Goal: Task Accomplishment & Management: Manage account settings

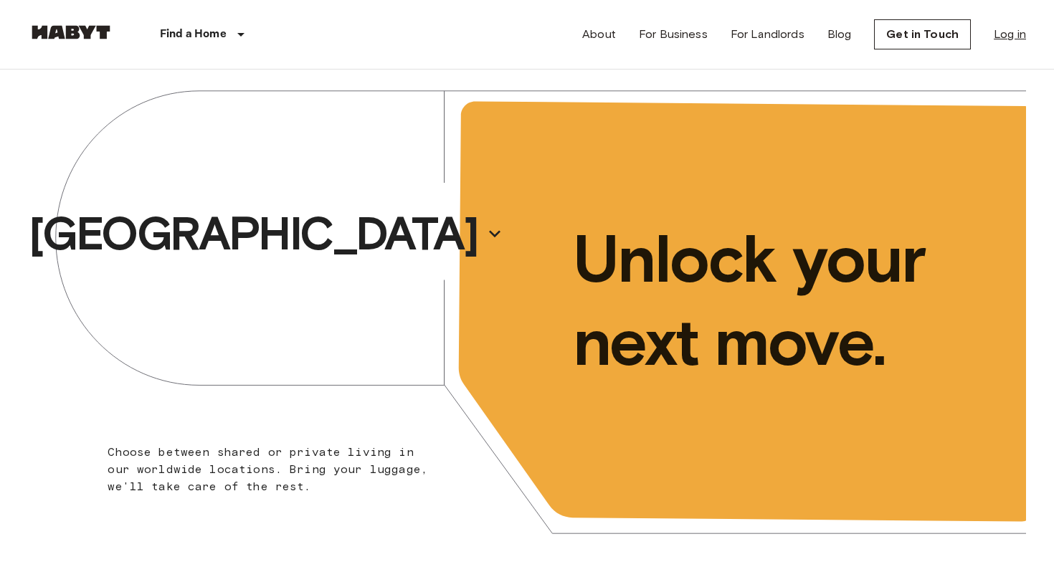
click at [1007, 36] on link "Log in" at bounding box center [1010, 34] width 32 height 17
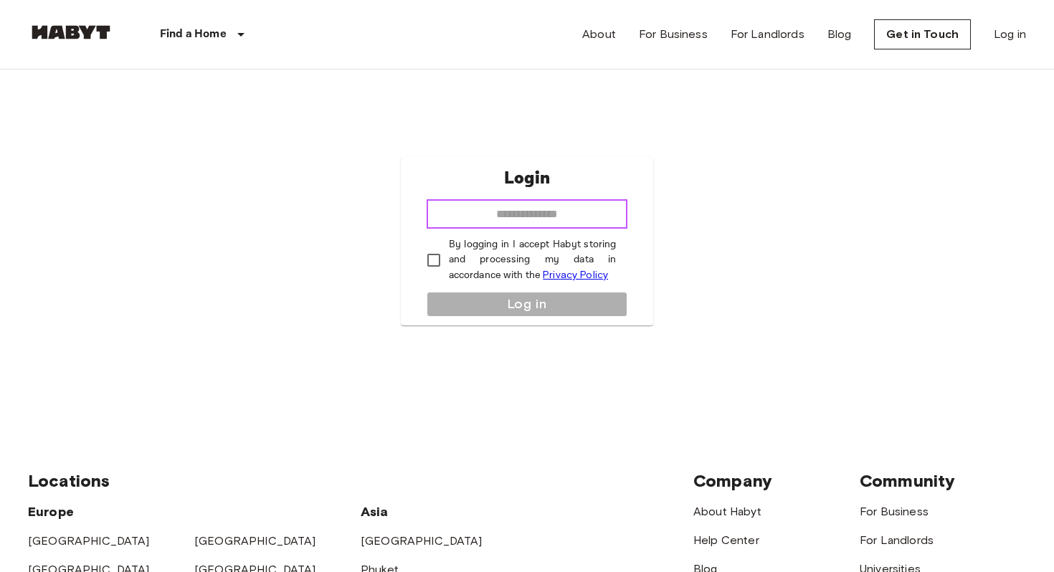
click at [555, 219] on input "email" at bounding box center [527, 214] width 201 height 29
type input "**********"
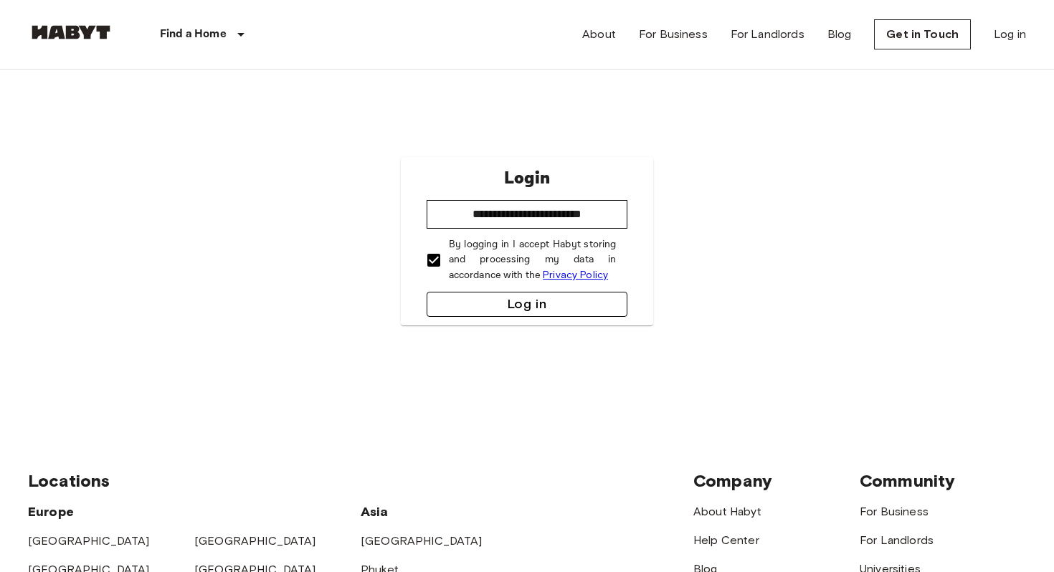
click at [509, 296] on button "Log in" at bounding box center [527, 304] width 201 height 25
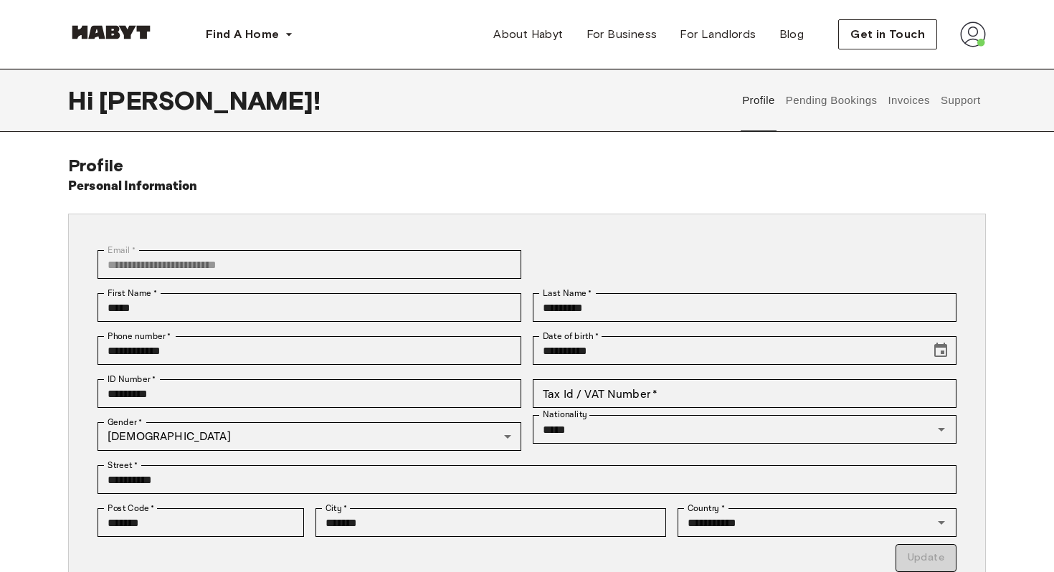
click at [951, 99] on button "Support" at bounding box center [961, 100] width 44 height 63
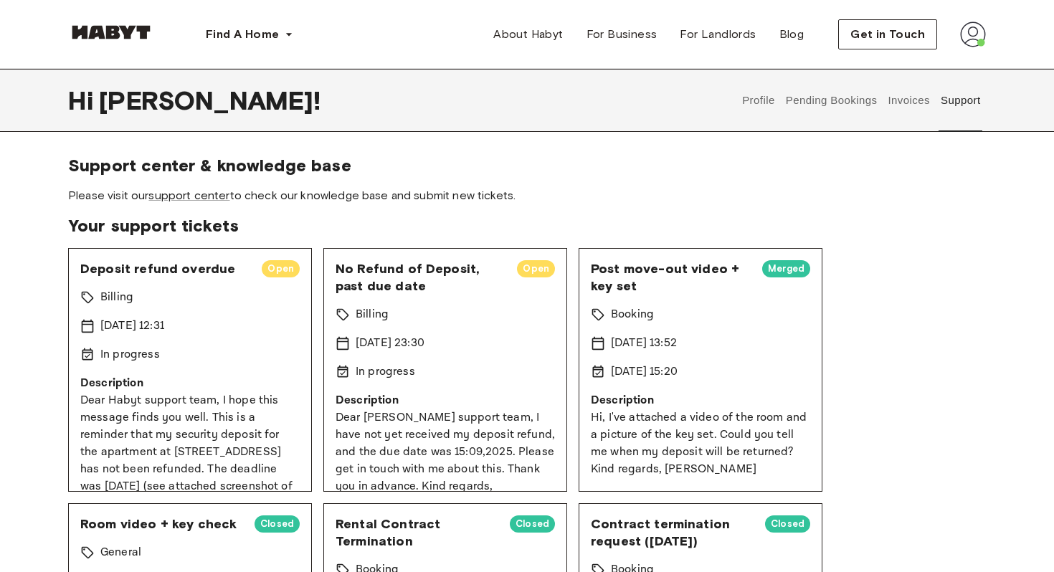
click at [905, 93] on button "Invoices" at bounding box center [908, 100] width 45 height 63
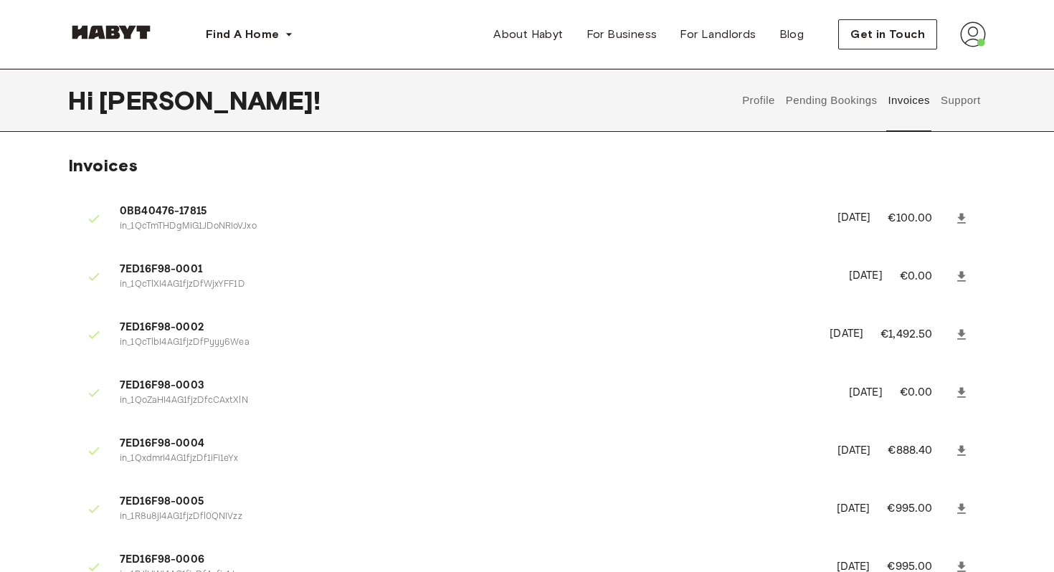
click at [853, 105] on button "Pending Bookings" at bounding box center [831, 100] width 95 height 63
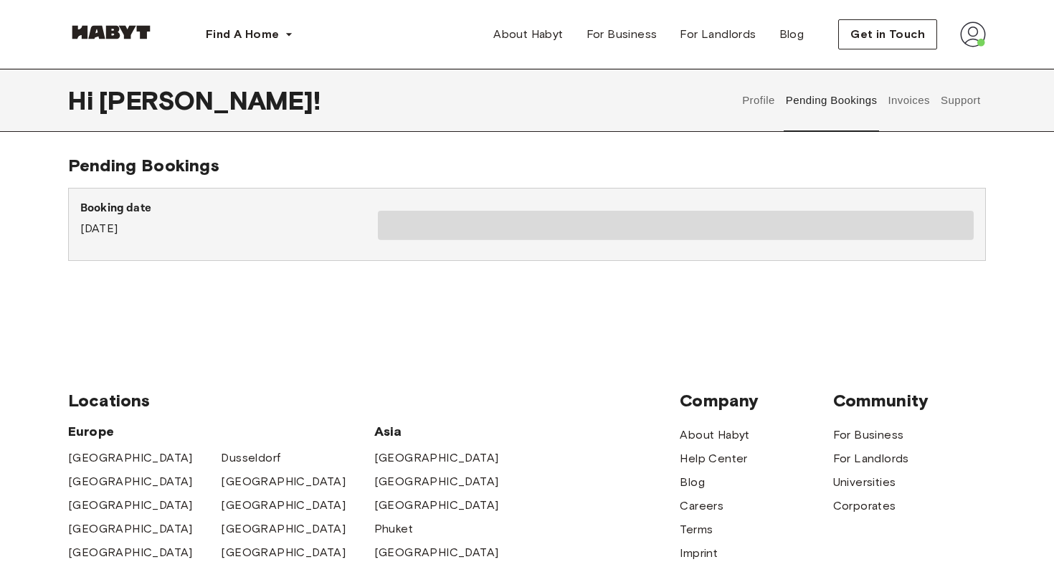
click at [607, 212] on span at bounding box center [676, 225] width 596 height 29
click at [775, 100] on button "Profile" at bounding box center [759, 100] width 37 height 63
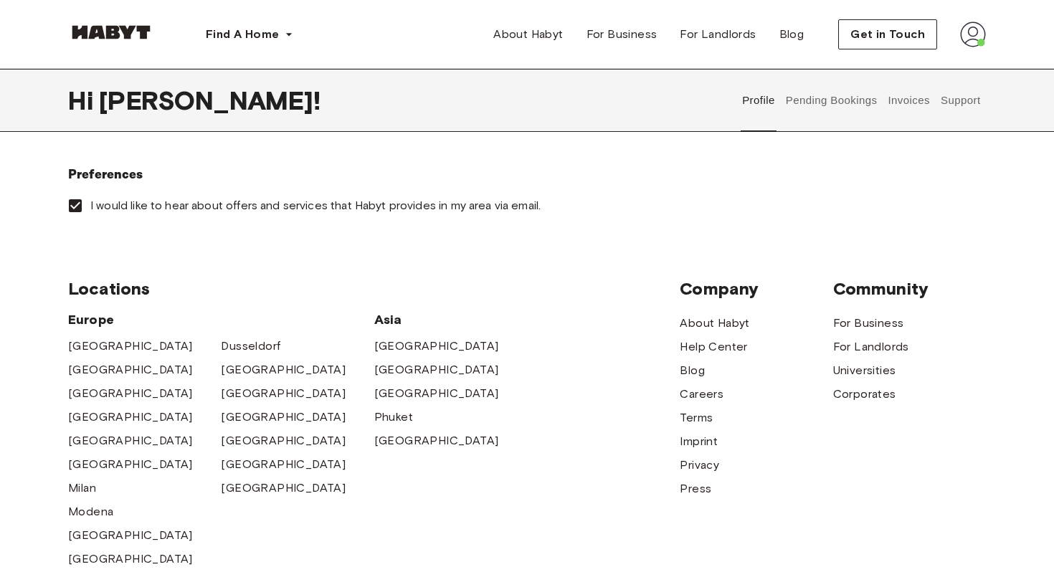
scroll to position [481, 0]
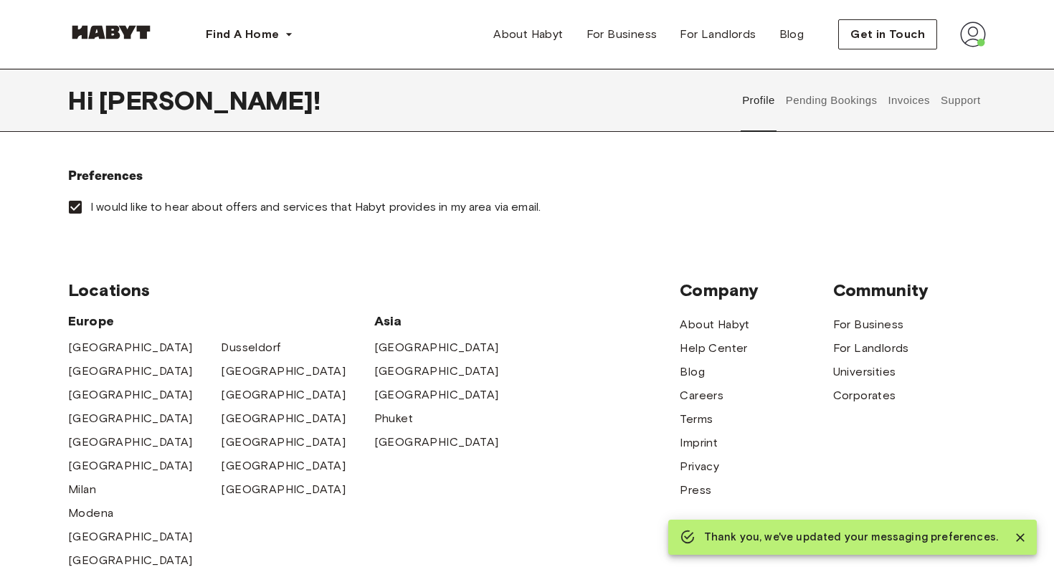
click at [817, 100] on button "Pending Bookings" at bounding box center [831, 100] width 95 height 63
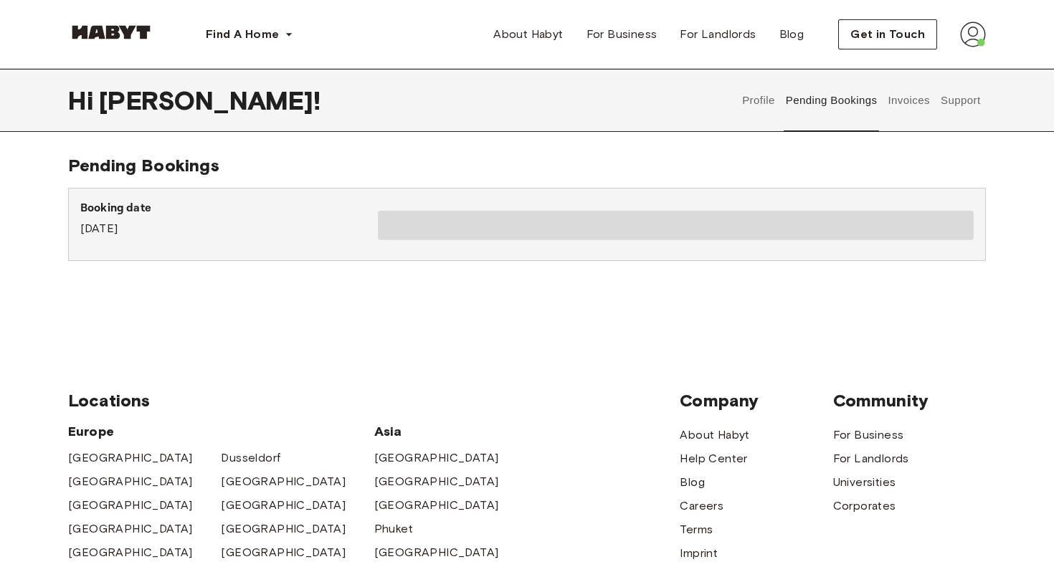
click at [272, 239] on div "Booking date November 26th, 2024" at bounding box center [229, 224] width 298 height 49
click at [891, 98] on button "Invoices" at bounding box center [908, 100] width 45 height 63
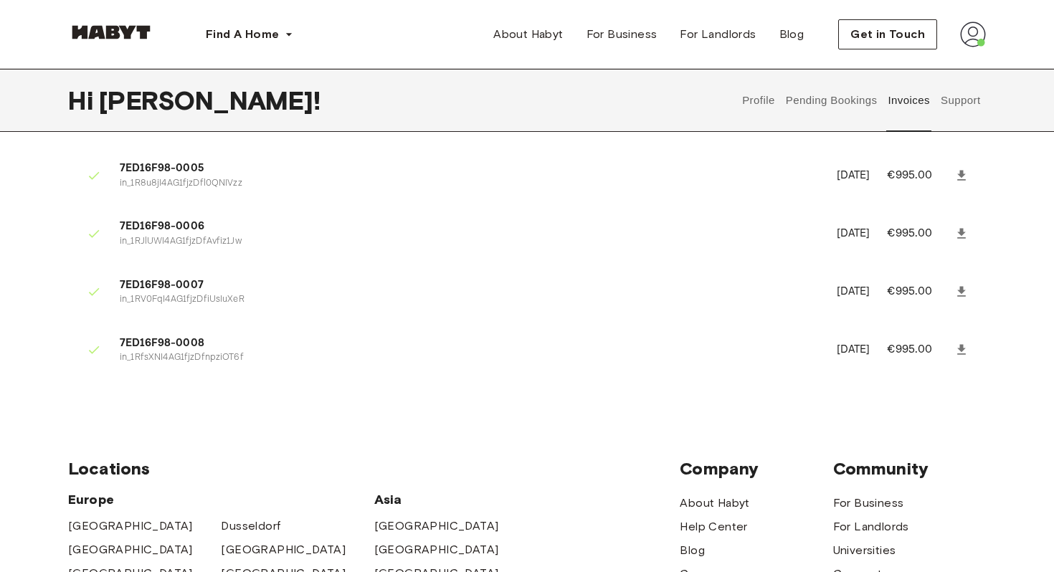
scroll to position [332, 0]
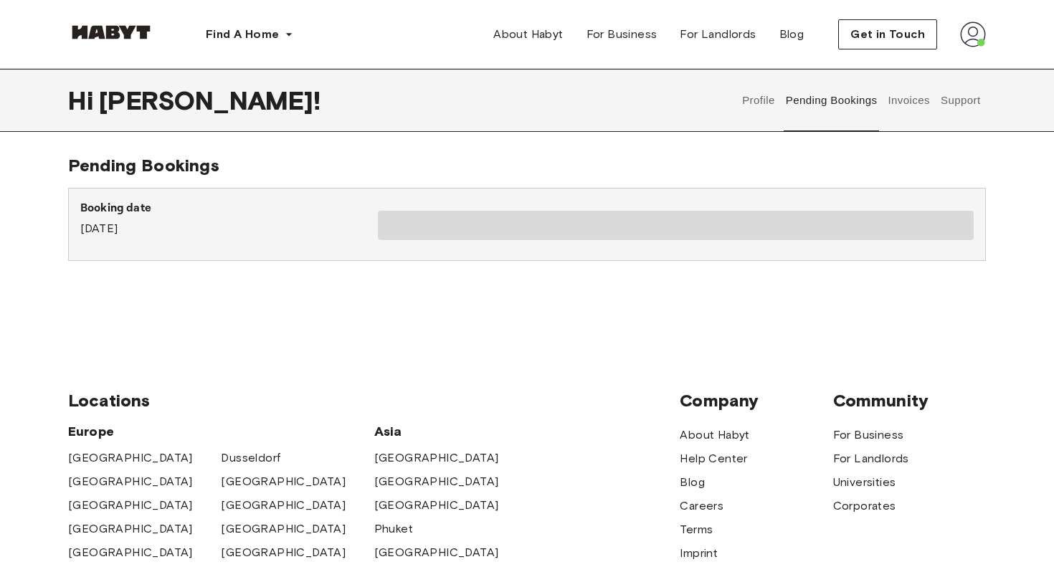
scroll to position [332, 0]
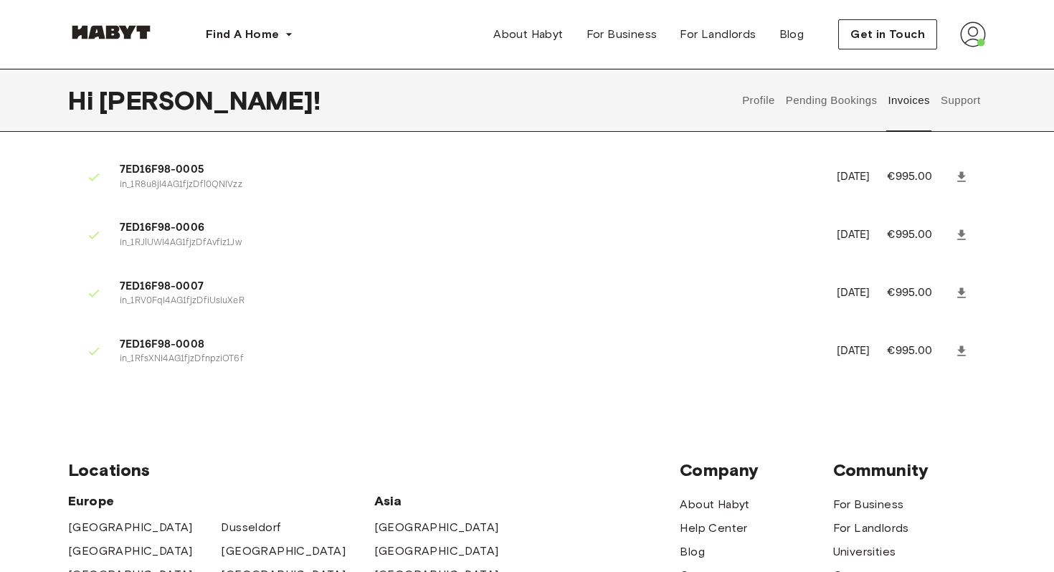
click at [944, 100] on button "Support" at bounding box center [961, 100] width 44 height 63
